Goal: Navigation & Orientation: Find specific page/section

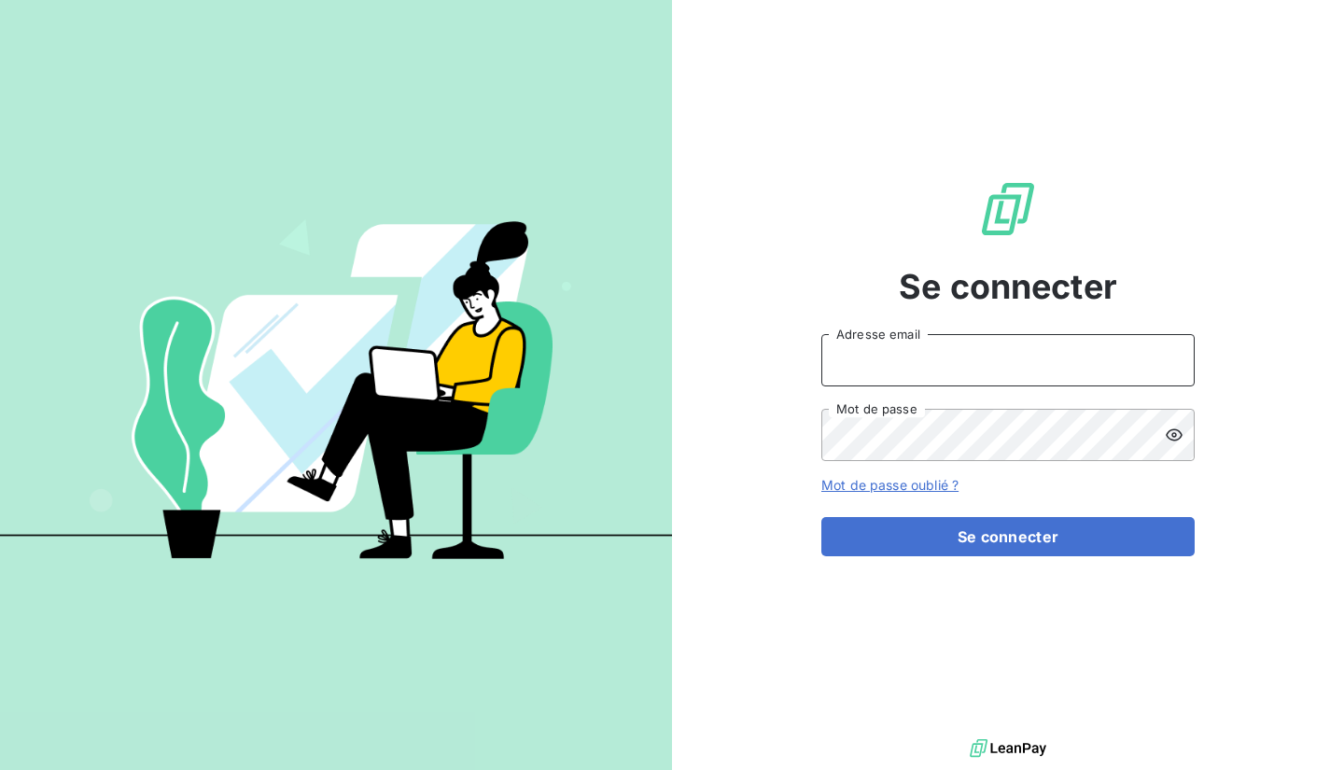
type input "[EMAIL_ADDRESS][DOMAIN_NAME]"
click at [898, 385] on input "[EMAIL_ADDRESS][DOMAIN_NAME]" at bounding box center [1007, 360] width 373 height 52
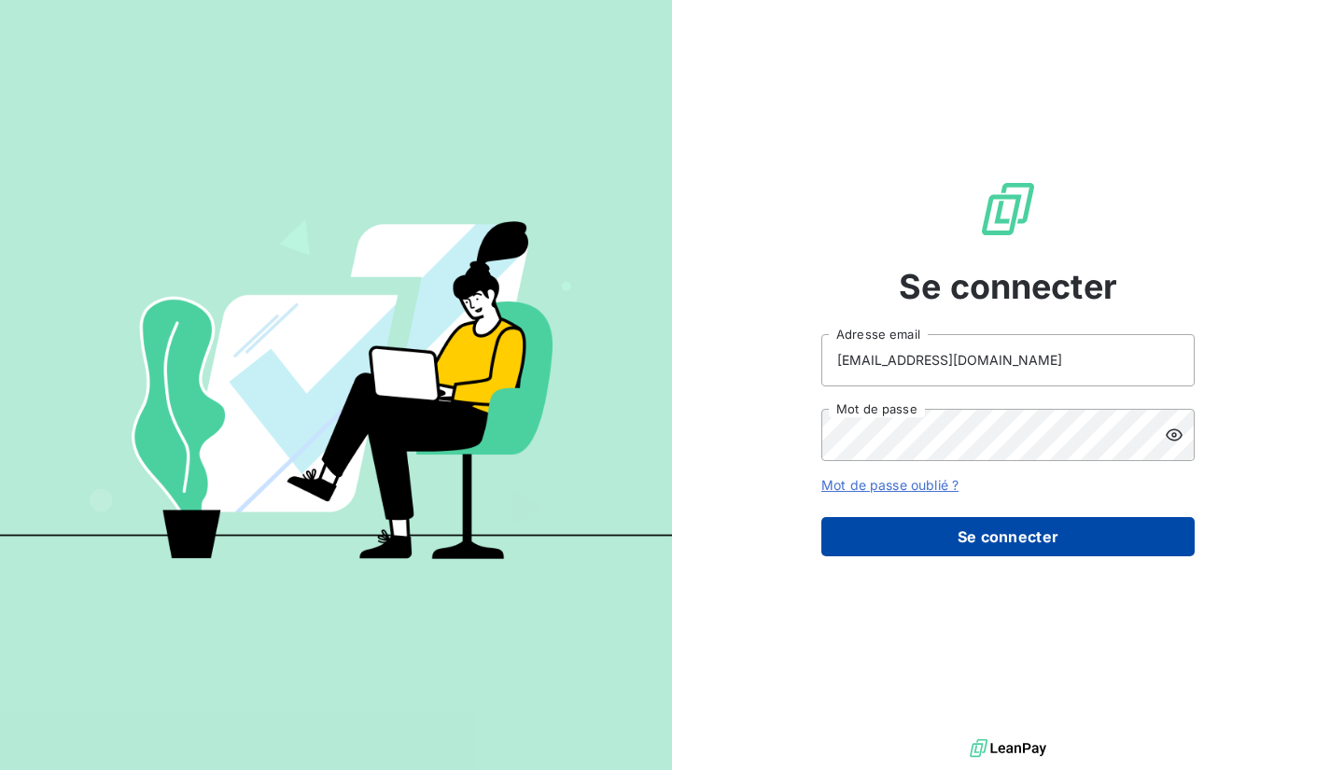
click at [872, 523] on button "Se connecter" at bounding box center [1007, 536] width 373 height 39
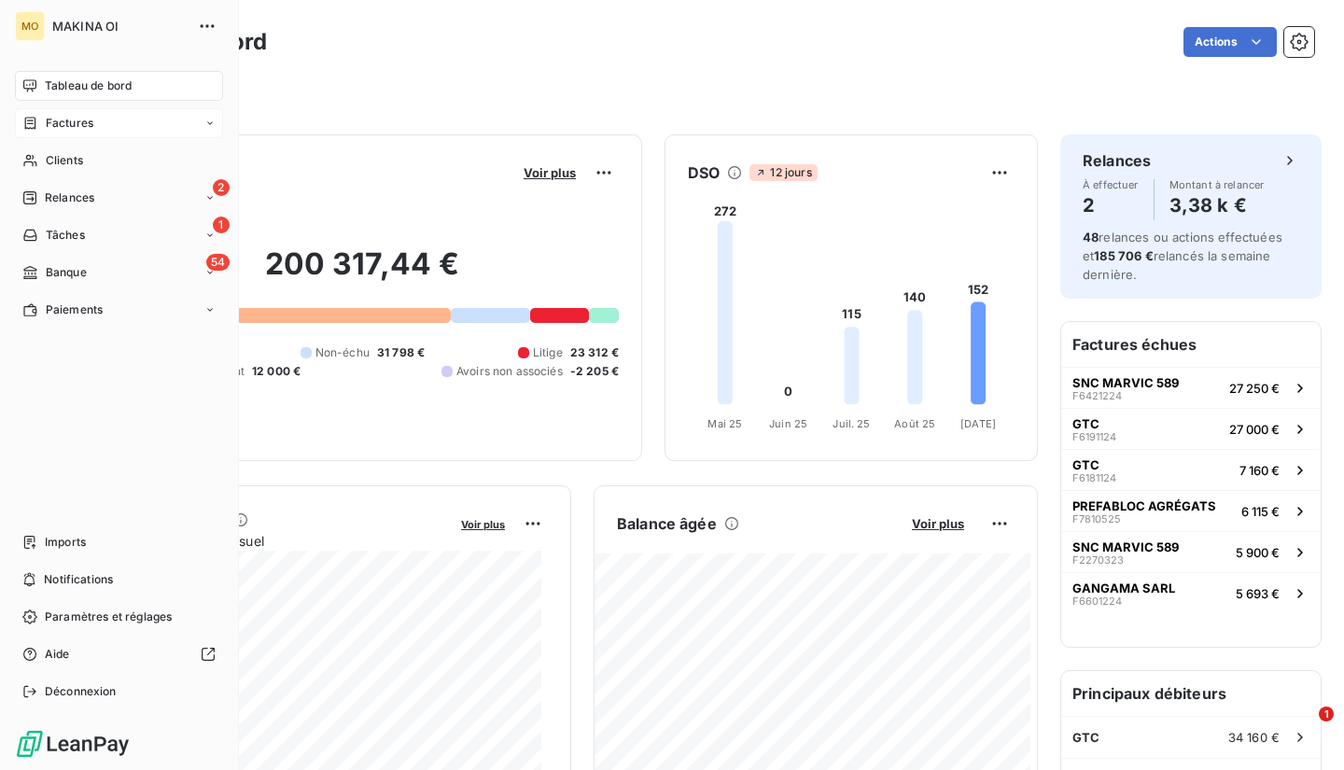
click at [99, 127] on div "Factures" at bounding box center [119, 123] width 208 height 30
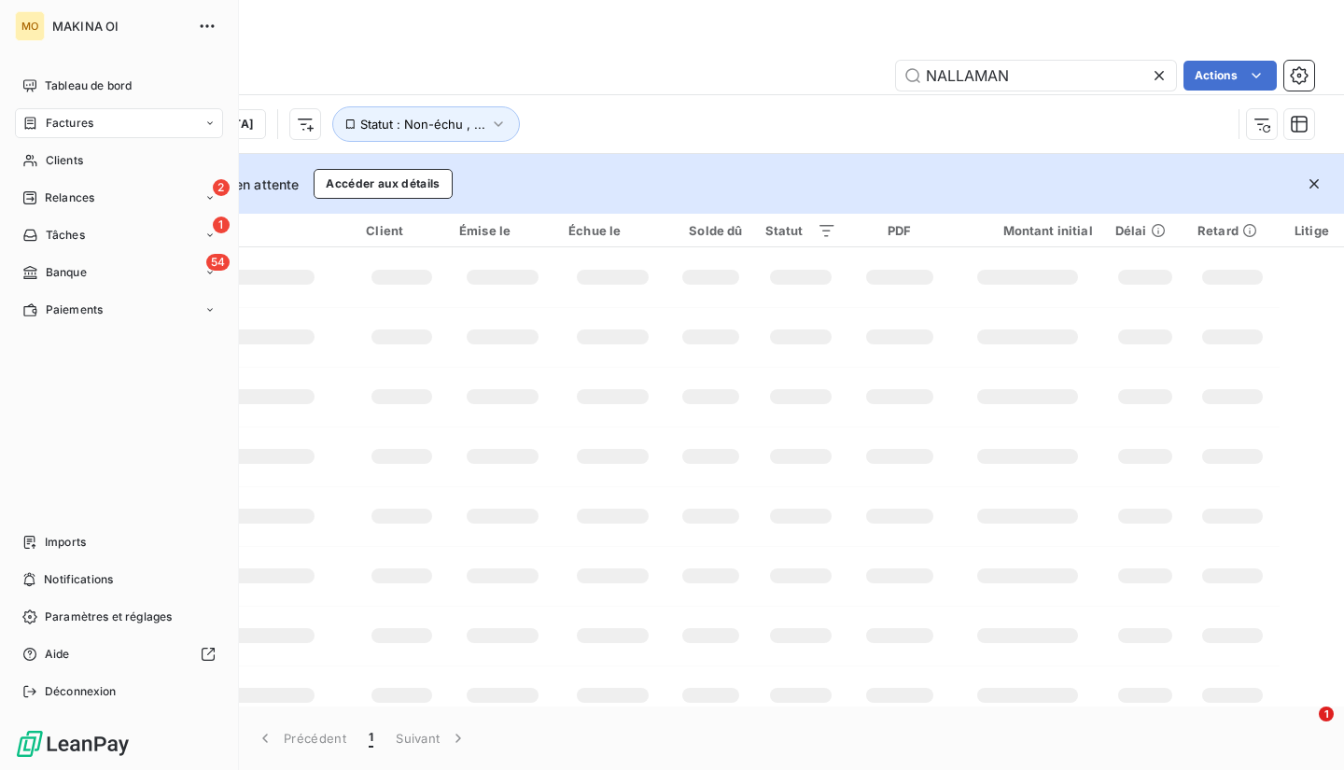
click at [191, 19] on div "MAKINA OI" at bounding box center [137, 26] width 170 height 30
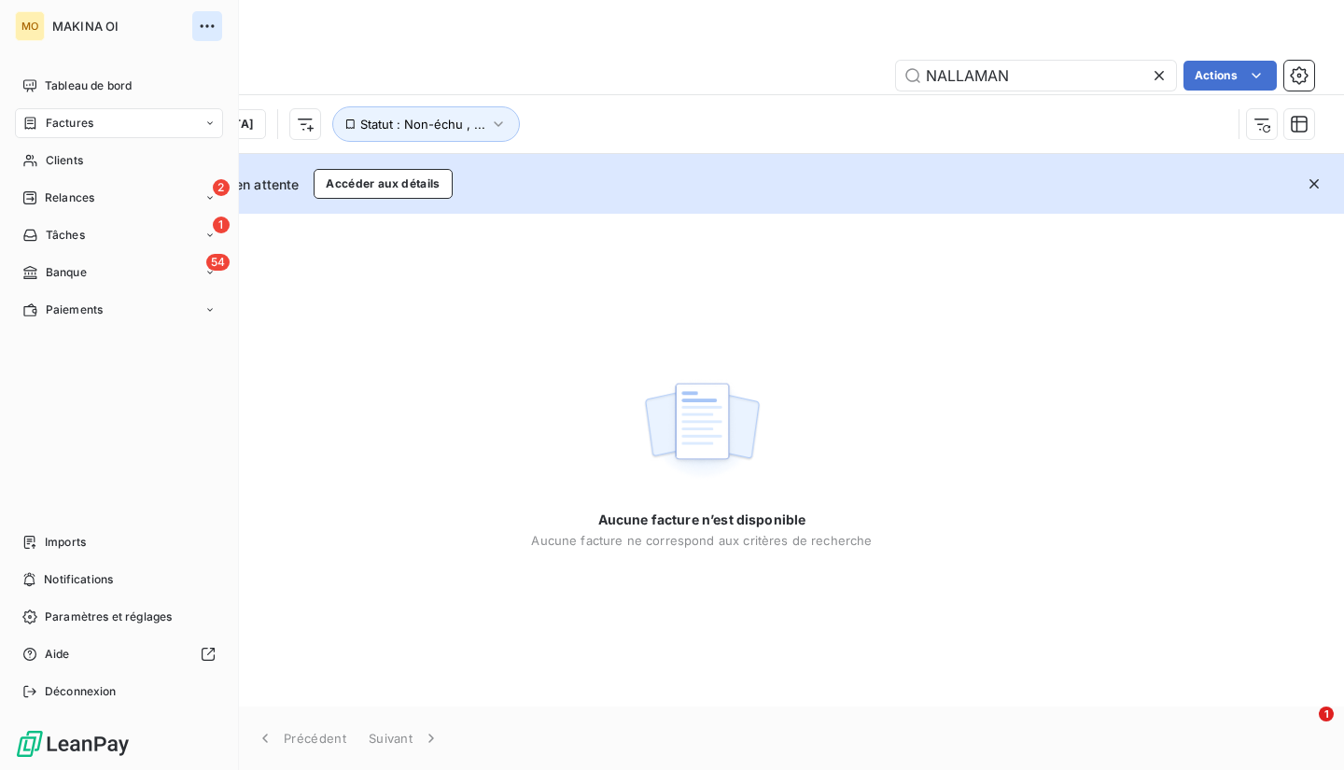
click at [200, 24] on icon "button" at bounding box center [207, 26] width 19 height 19
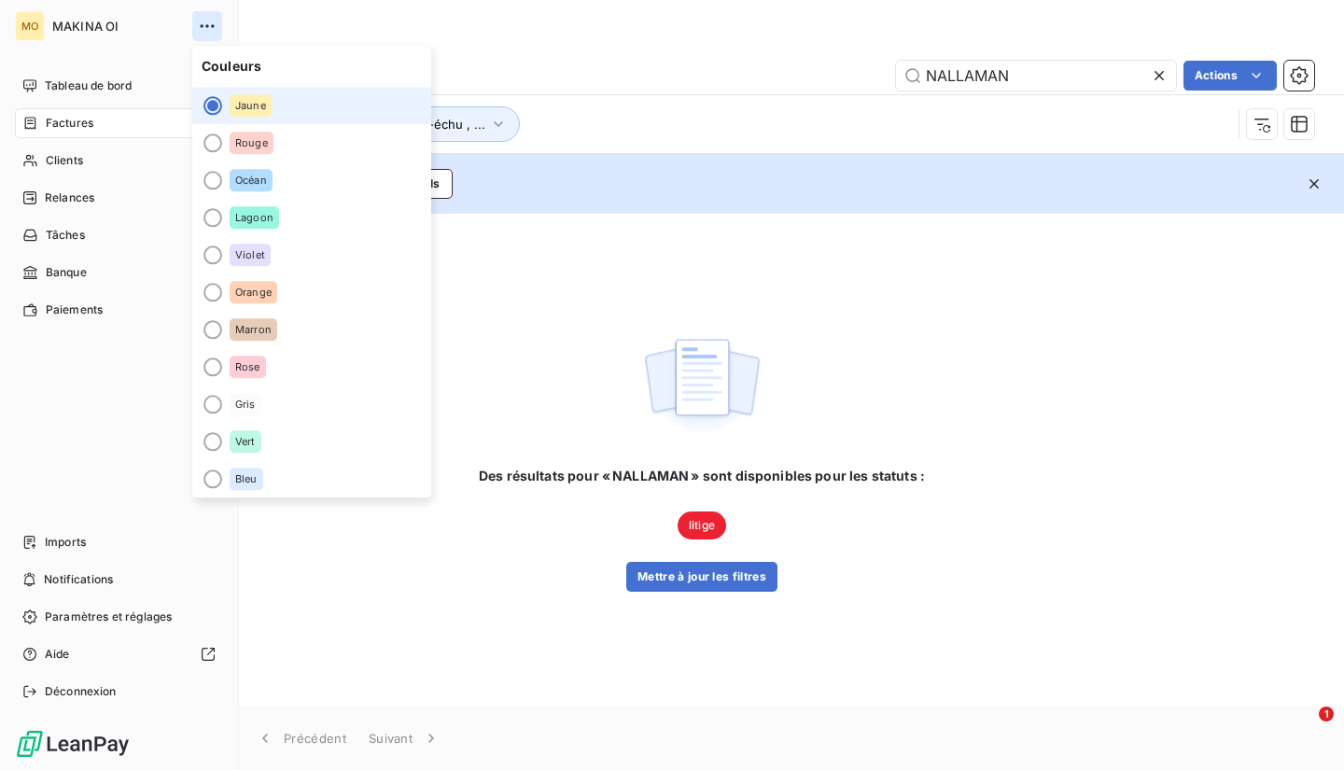
click at [200, 24] on icon "button" at bounding box center [207, 26] width 19 height 19
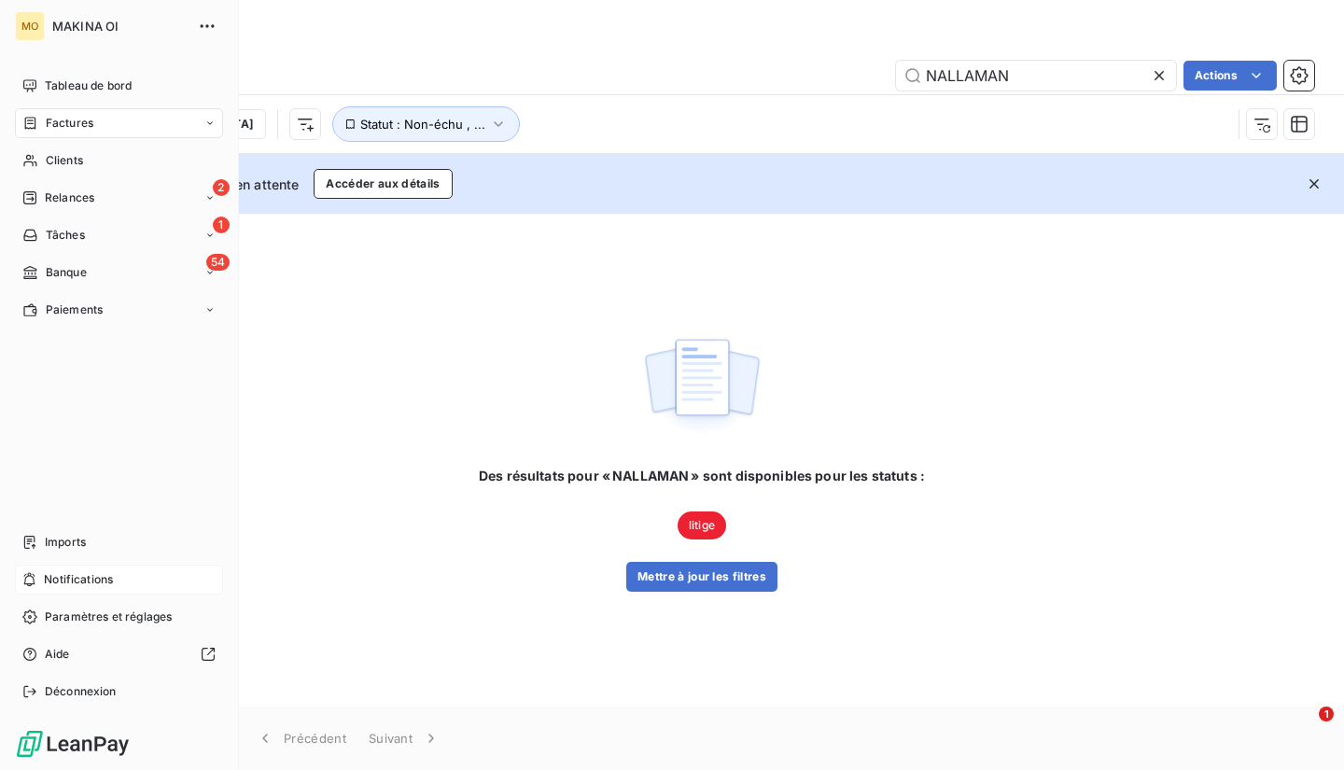
click at [70, 579] on span "Notifications" at bounding box center [78, 579] width 69 height 17
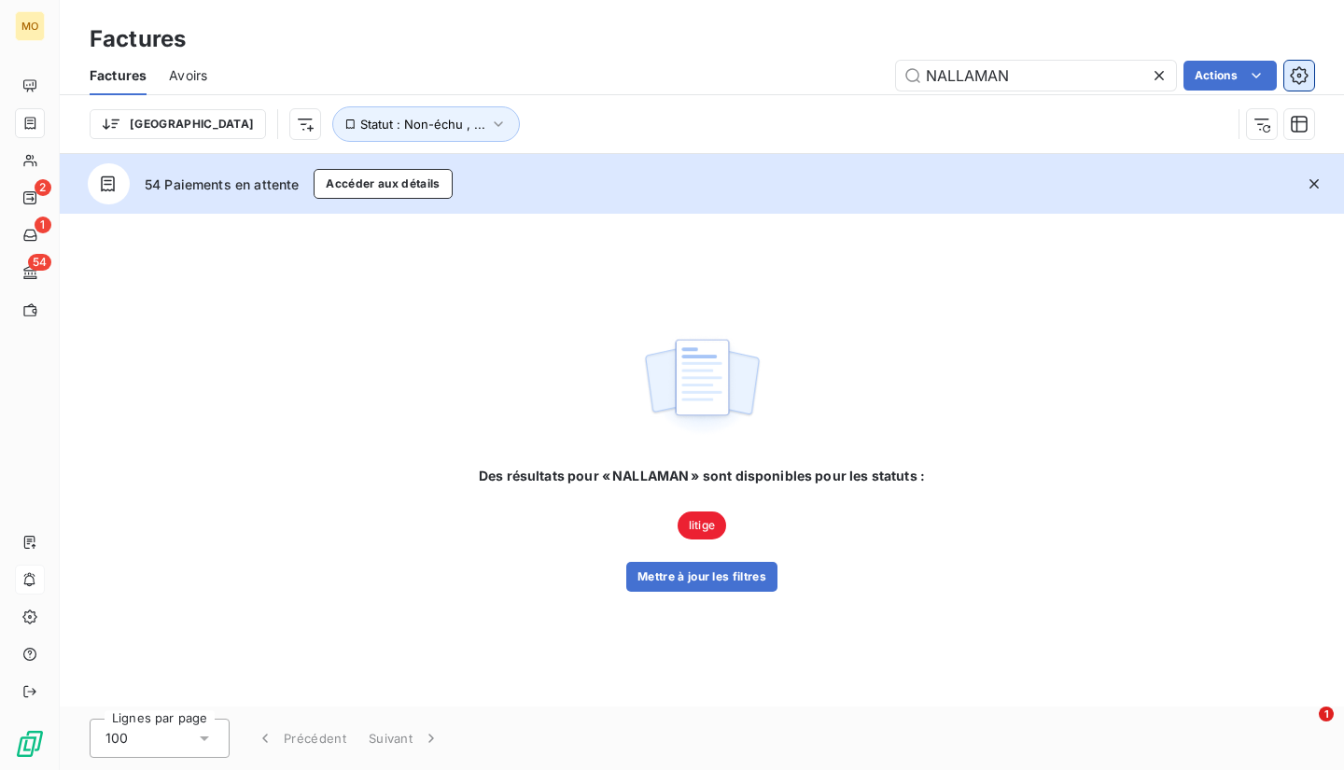
click at [1305, 68] on icon "button" at bounding box center [1299, 75] width 19 height 19
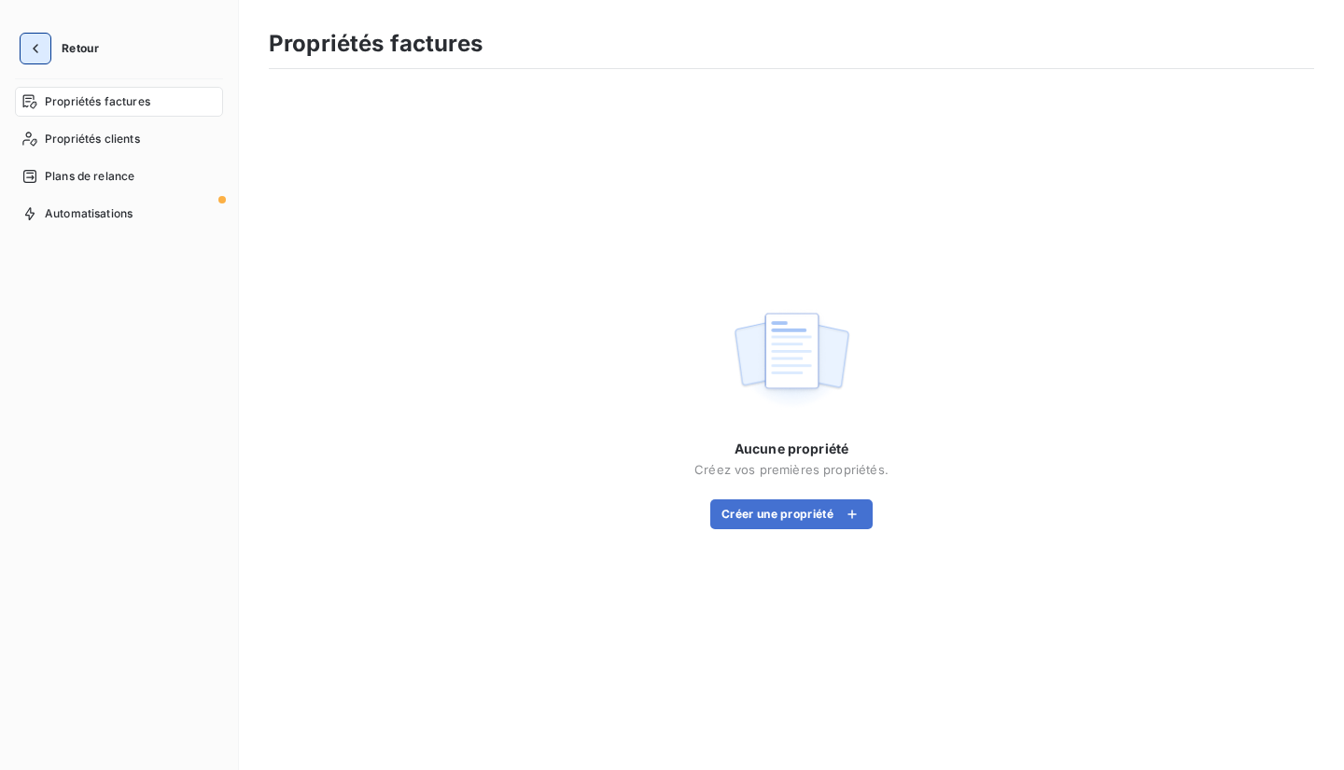
click at [37, 40] on icon "button" at bounding box center [35, 48] width 19 height 19
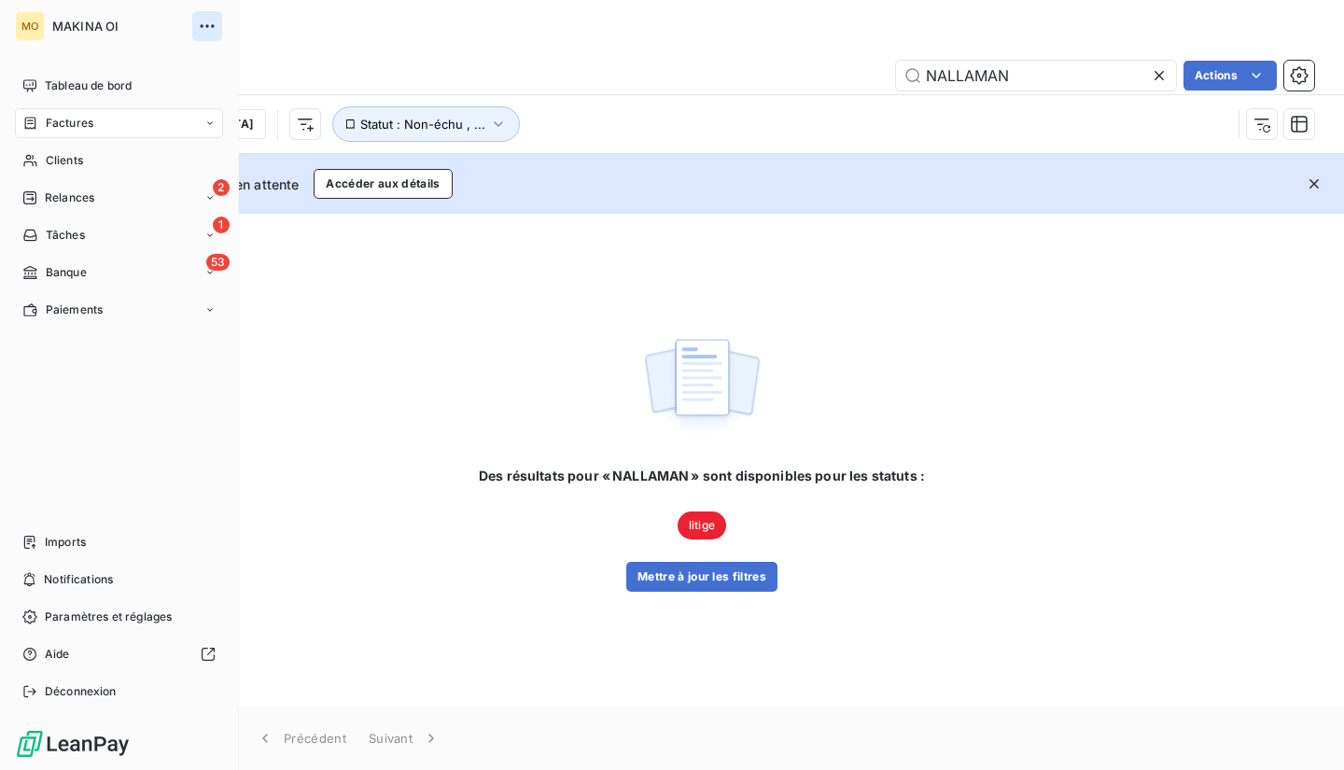
click at [204, 11] on button "button" at bounding box center [207, 26] width 30 height 30
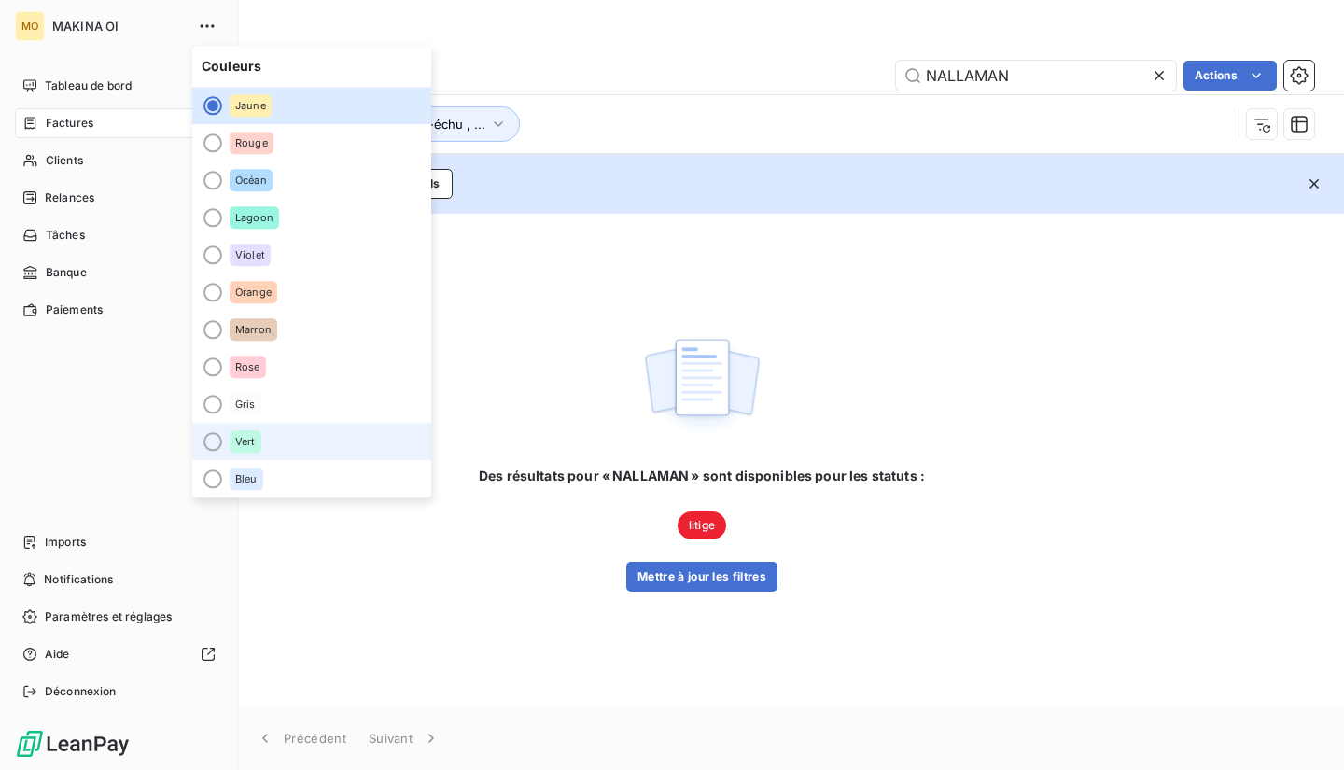
click at [223, 444] on li "Vert" at bounding box center [311, 441] width 239 height 37
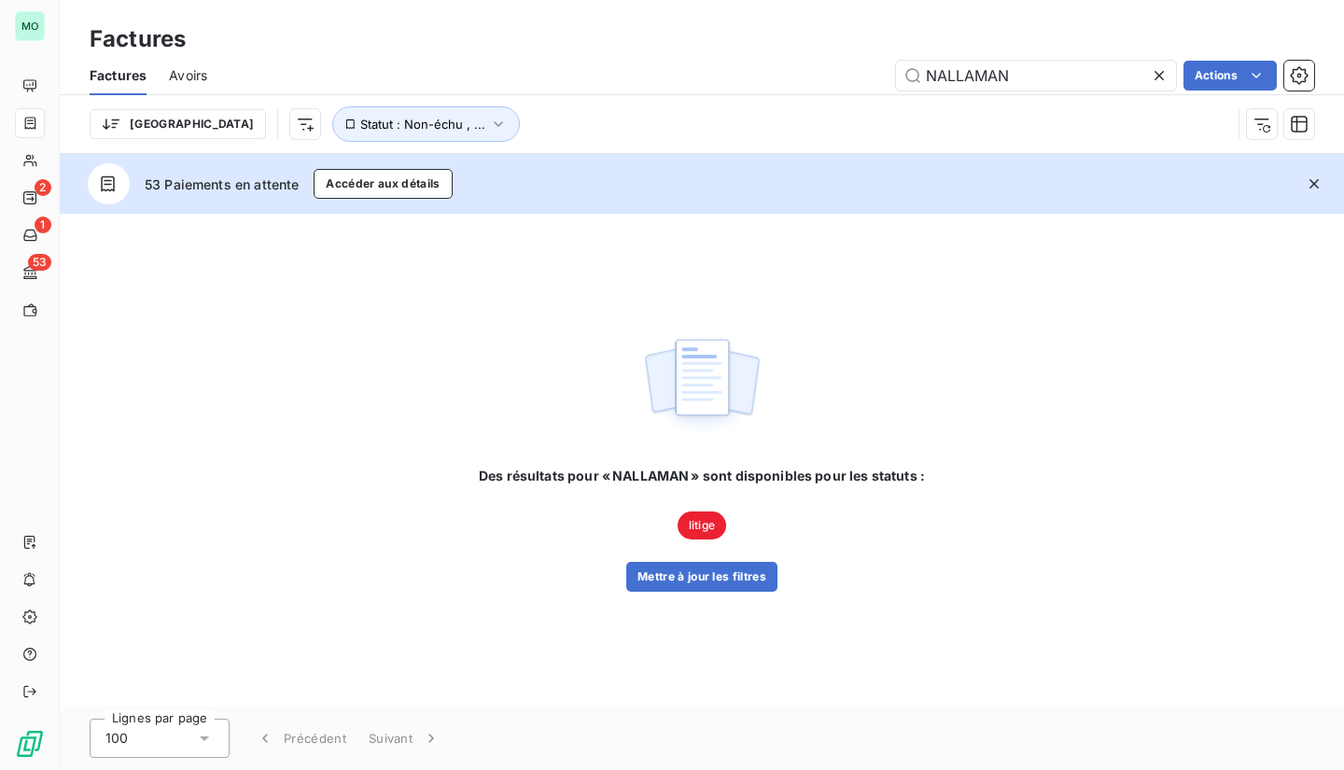
click at [638, 235] on div "Des résultats pour « NALLAMAN » sont disponibles pour les statuts : litige Mett…" at bounding box center [702, 460] width 1284 height 493
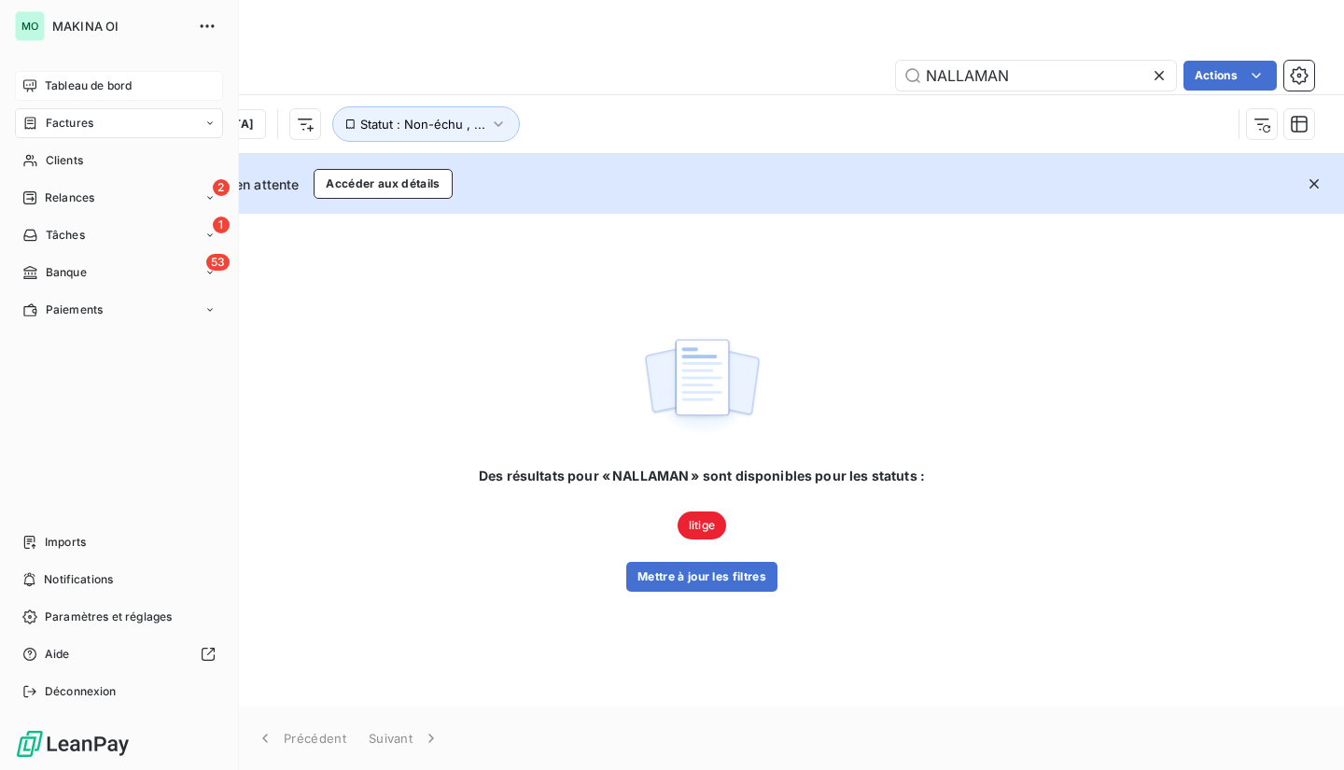
click at [77, 87] on span "Tableau de bord" at bounding box center [88, 85] width 87 height 17
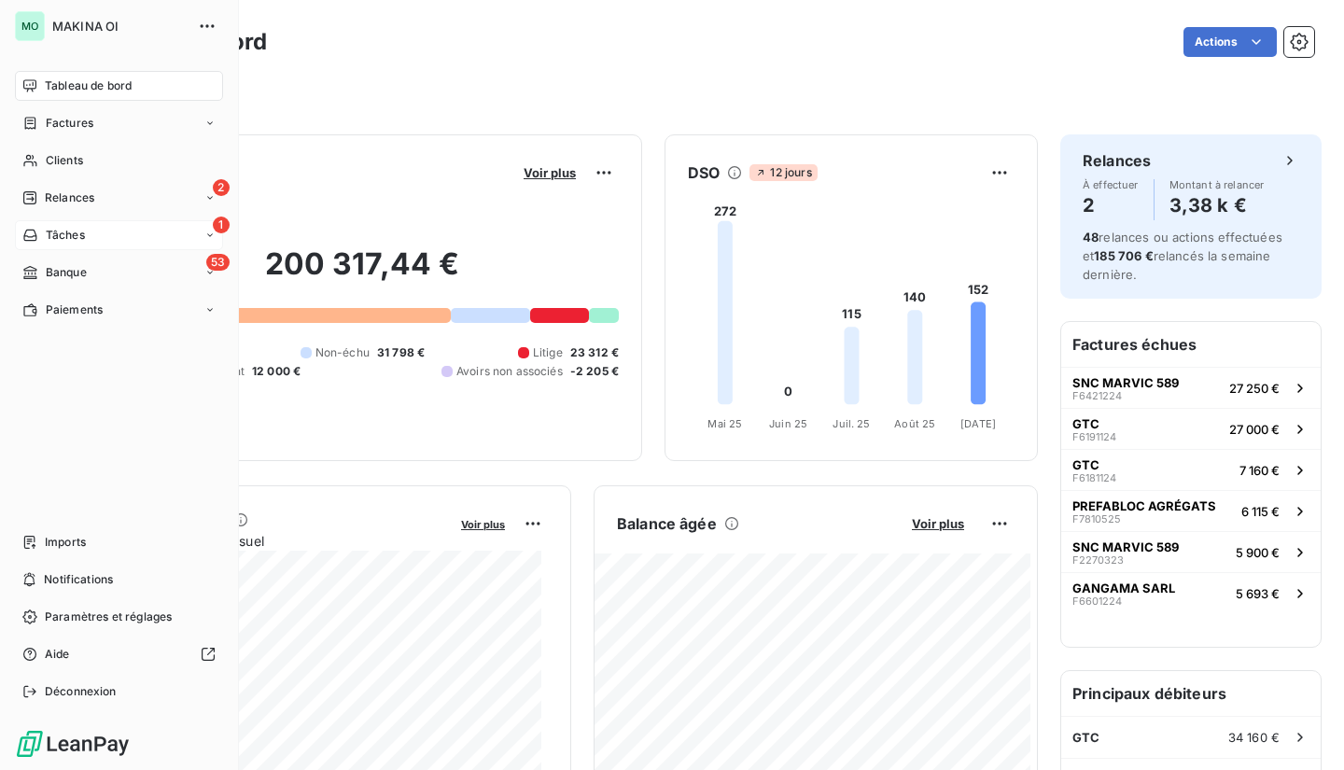
click at [54, 232] on span "Tâches" at bounding box center [65, 235] width 39 height 17
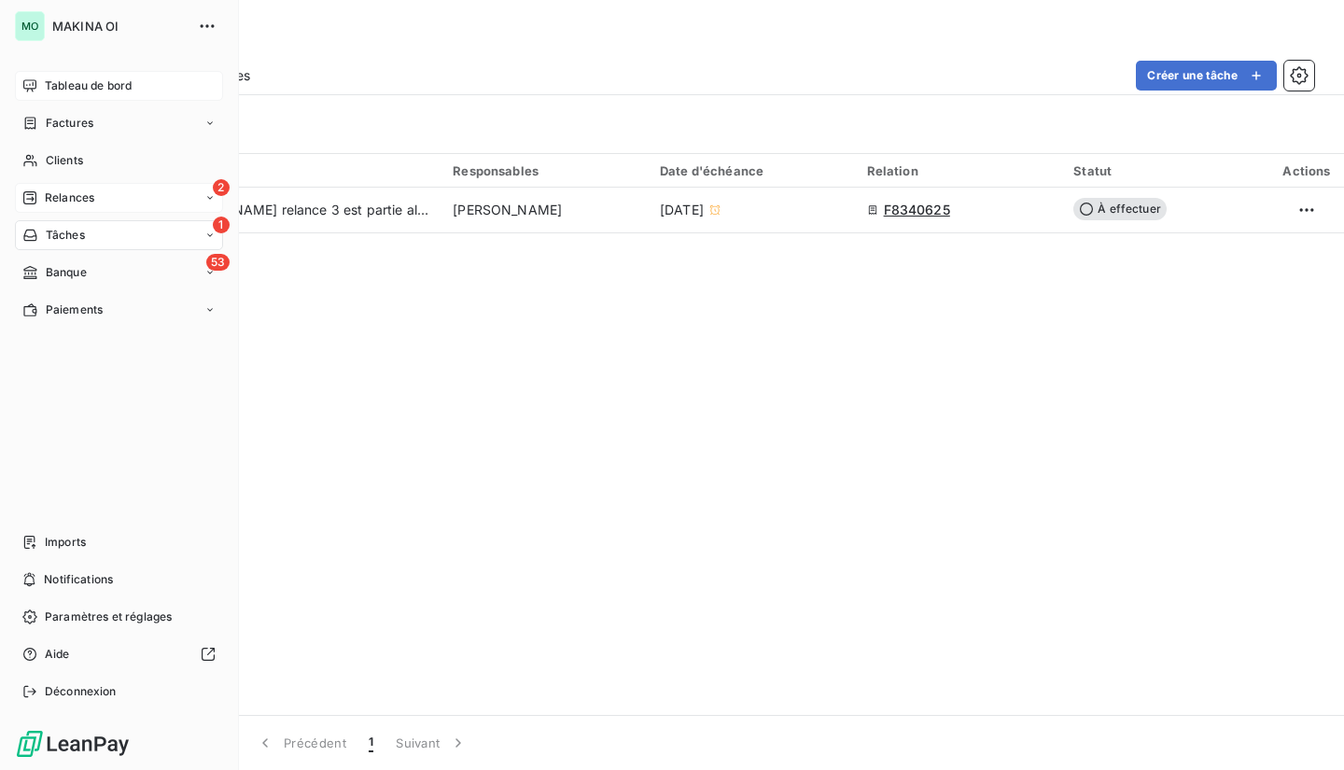
click at [77, 202] on span "Relances" at bounding box center [69, 197] width 49 height 17
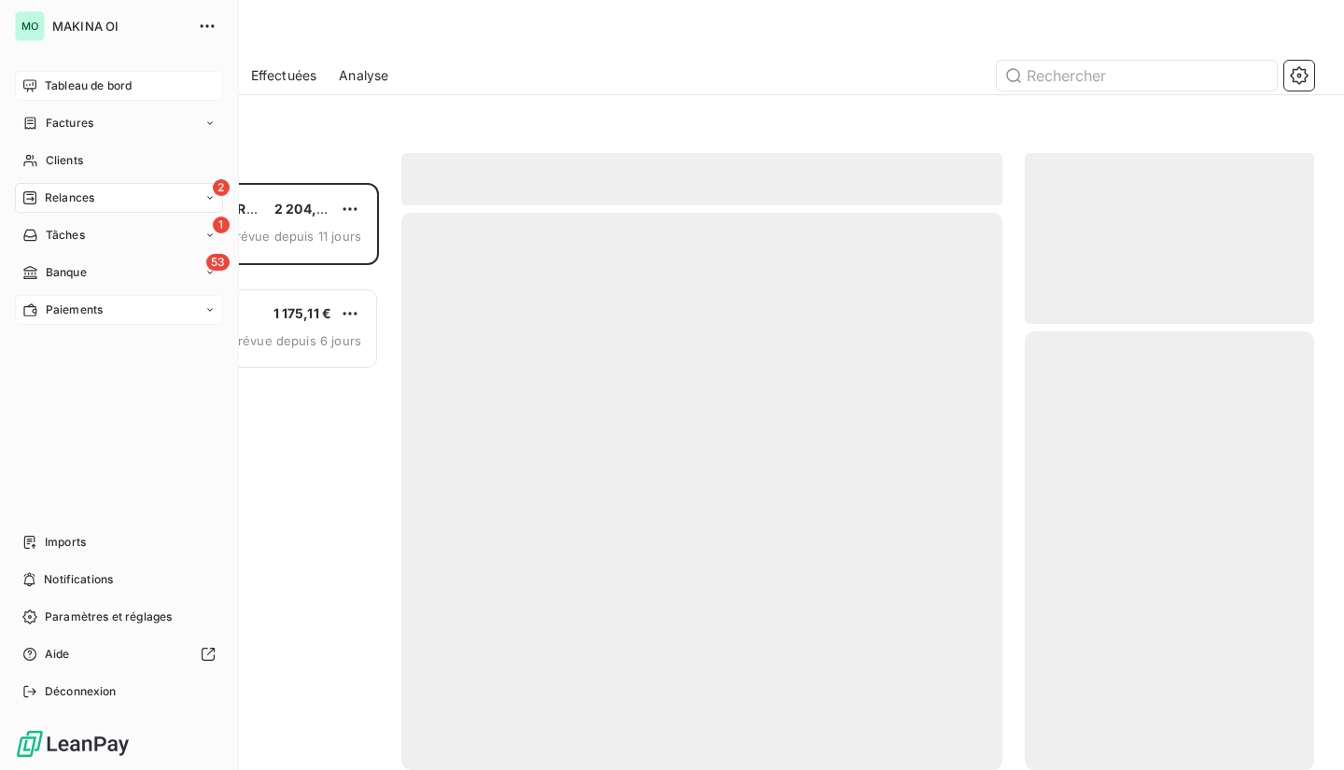
click at [84, 320] on div "Paiements" at bounding box center [119, 310] width 208 height 30
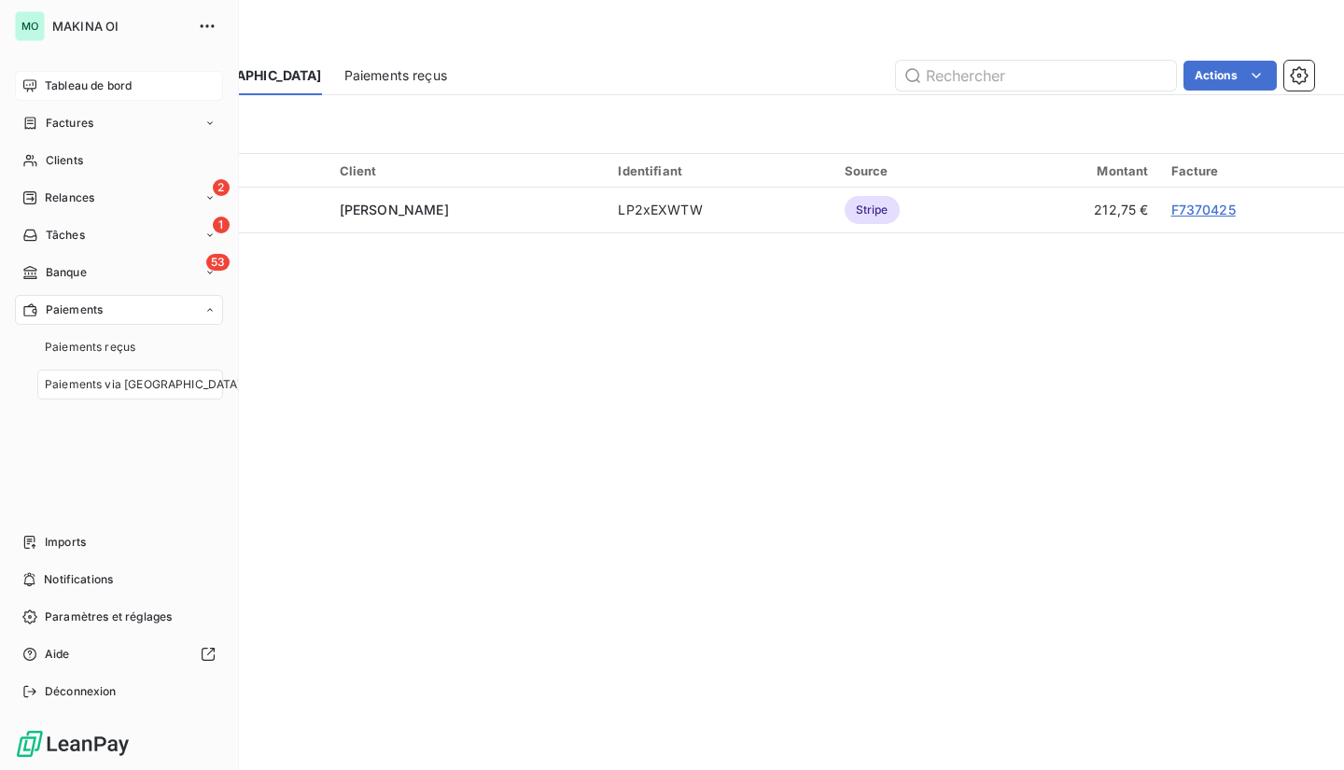
click at [84, 320] on div "Paiements" at bounding box center [119, 310] width 208 height 30
click at [64, 615] on span "Paramètres et réglages" at bounding box center [108, 616] width 127 height 17
